Goal: Find specific page/section: Find specific page/section

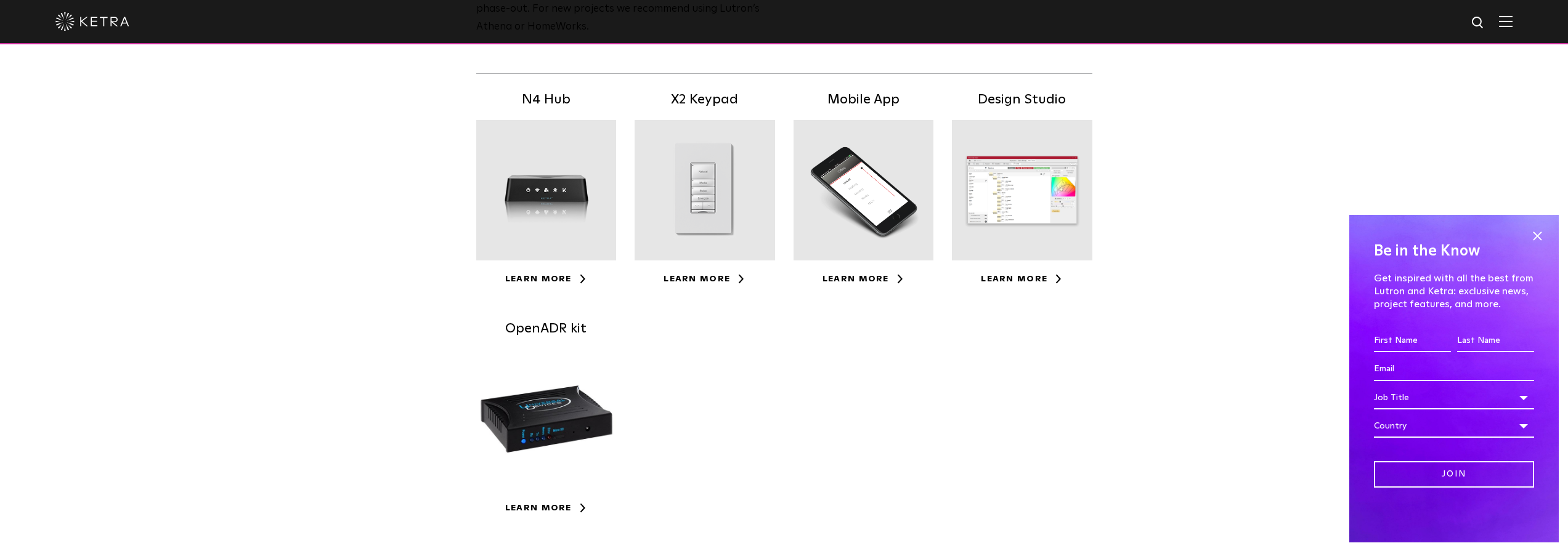
scroll to position [247, 0]
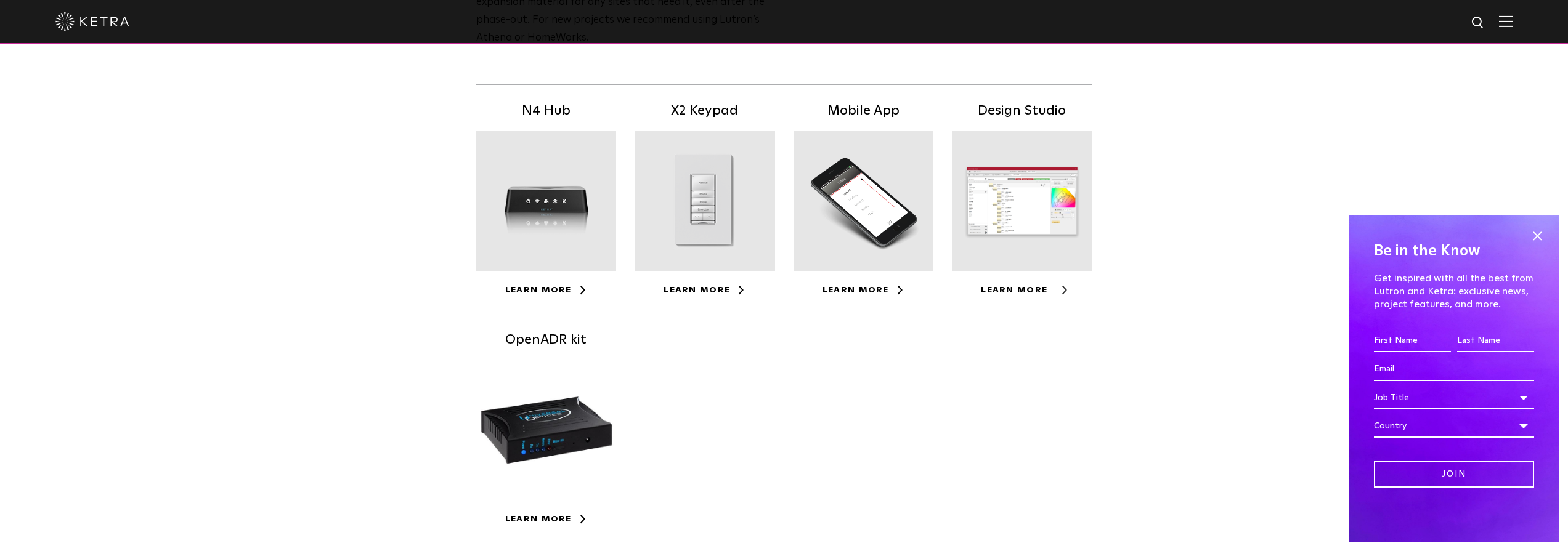
click at [1005, 289] on link "Learn More" at bounding box center [1022, 290] width 82 height 9
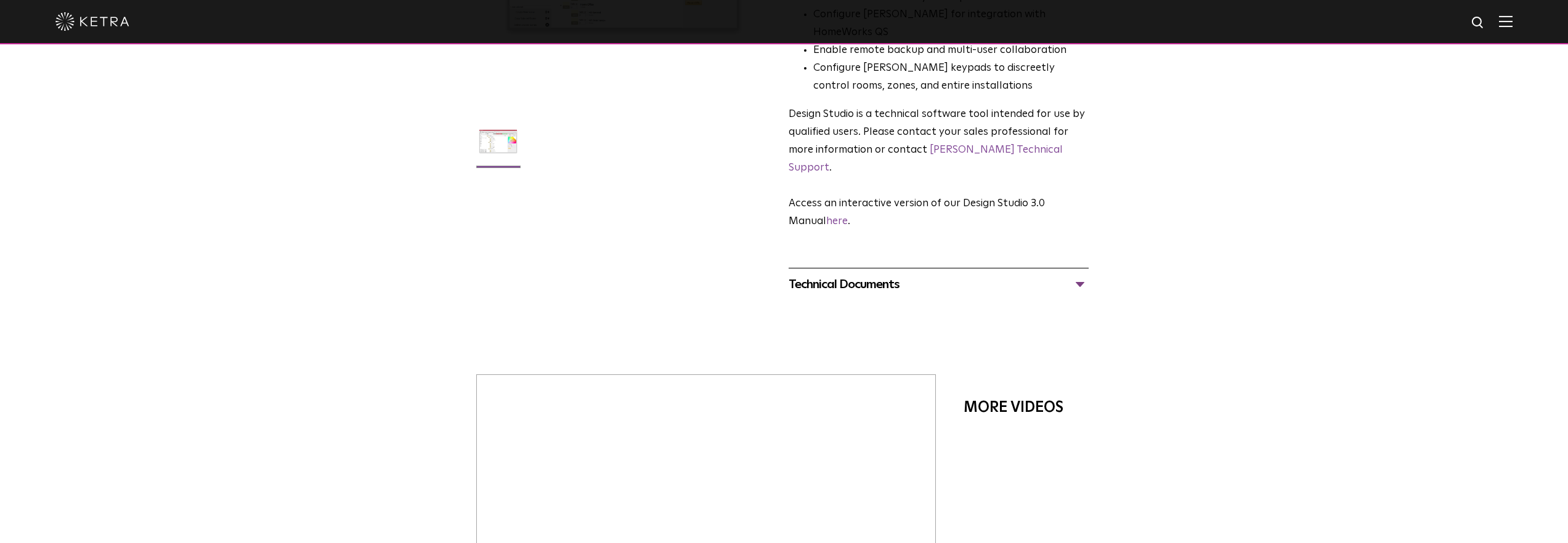
scroll to position [190, 0]
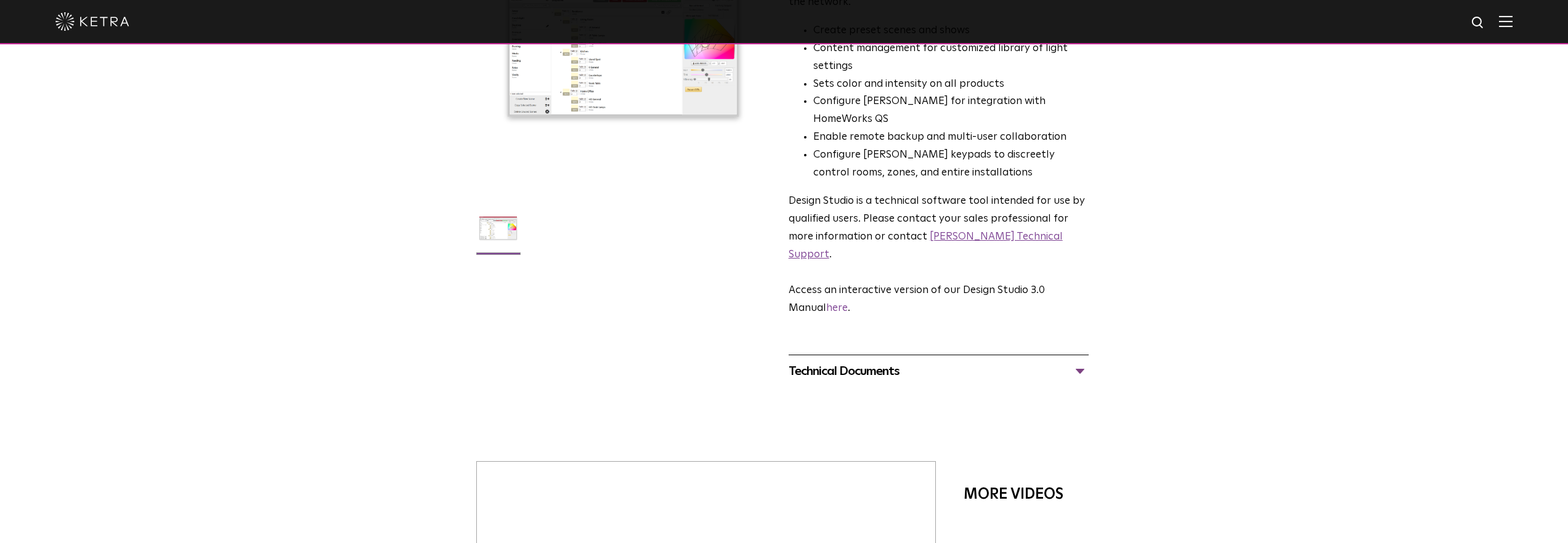
click at [985, 231] on link "Ketra Technical Support" at bounding box center [925, 245] width 274 height 28
